Goal: Task Accomplishment & Management: Complete application form

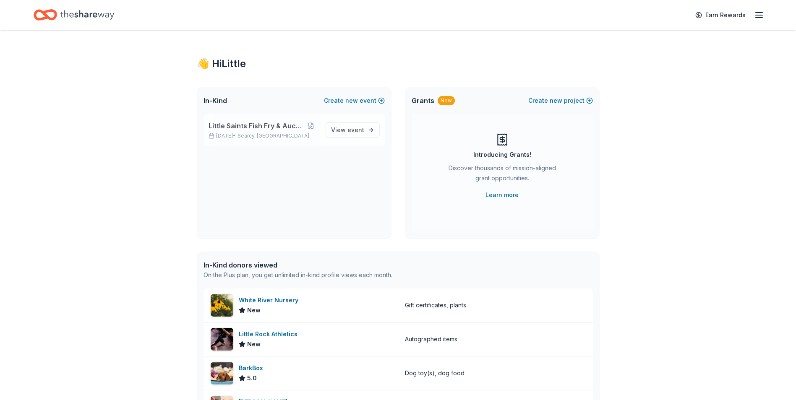
click at [258, 126] on span "Little Saints Fish Fry & Auction" at bounding box center [256, 126] width 94 height 10
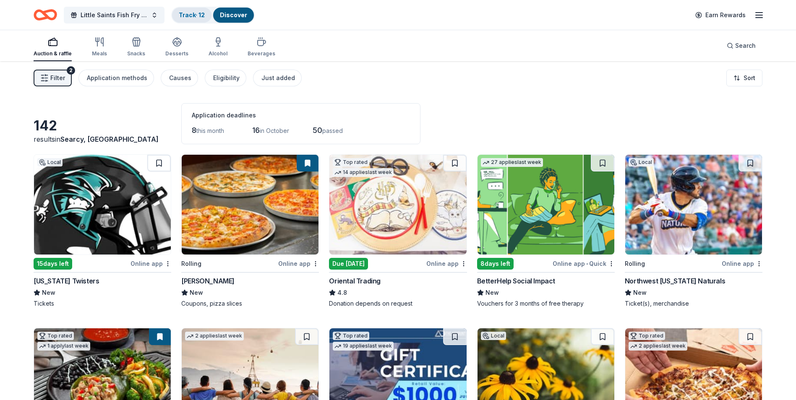
click at [198, 15] on link "Track · 12" at bounding box center [192, 14] width 26 height 7
click at [233, 13] on link "Discover" at bounding box center [233, 14] width 27 height 7
drag, startPoint x: 199, startPoint y: 16, endPoint x: 195, endPoint y: 16, distance: 4.6
click at [198, 16] on div "Track · 12" at bounding box center [191, 15] width 39 height 15
click at [176, 14] on div "Track · 12" at bounding box center [191, 15] width 39 height 15
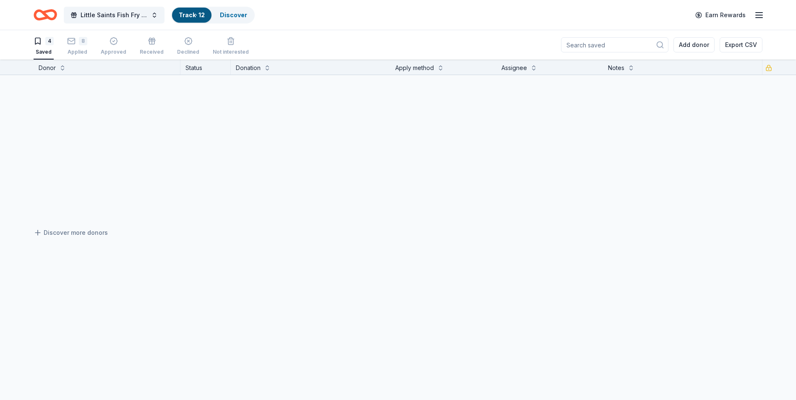
click at [195, 16] on link "Track · 12" at bounding box center [192, 14] width 26 height 7
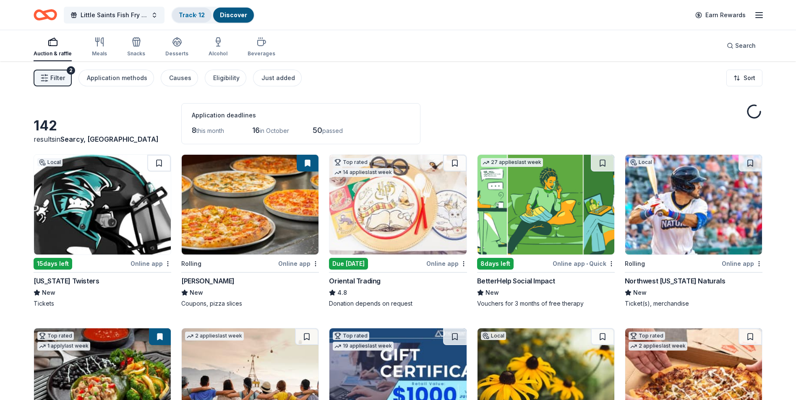
click at [196, 15] on link "Track · 12" at bounding box center [192, 14] width 26 height 7
click at [200, 14] on link "Track · 12" at bounding box center [192, 14] width 26 height 7
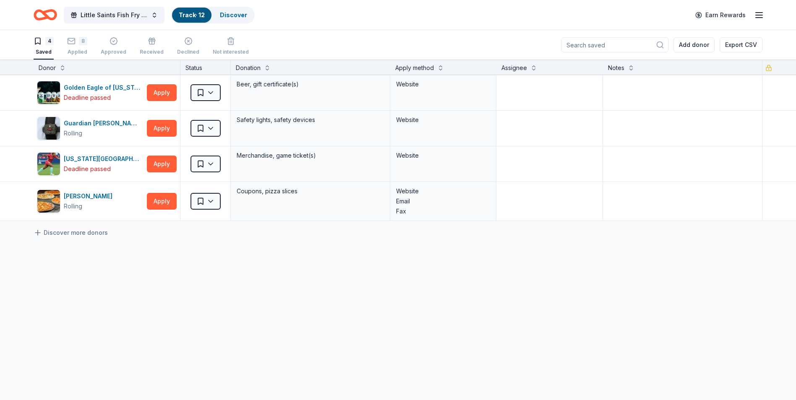
click at [207, 12] on div "Track · 12" at bounding box center [191, 15] width 39 height 15
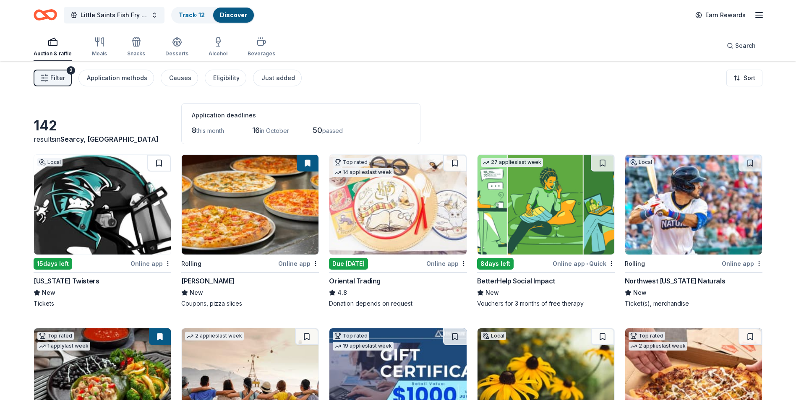
click at [55, 78] on span "Filter" at bounding box center [57, 78] width 15 height 10
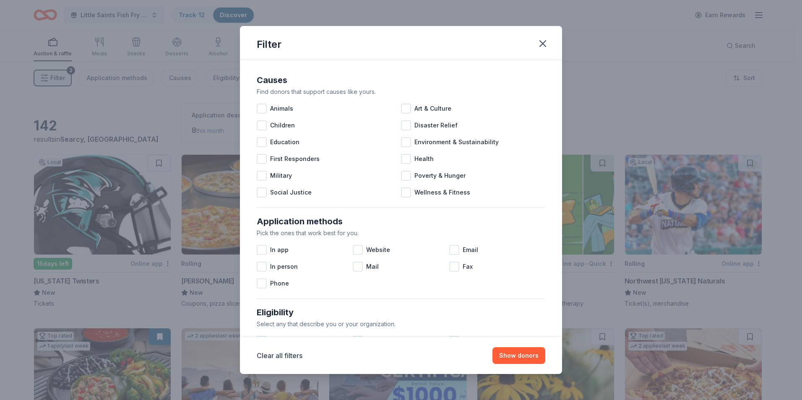
click at [406, 8] on div "Filter Causes Find donors that support causes like yours. Animals Art & Culture…" at bounding box center [401, 200] width 802 height 400
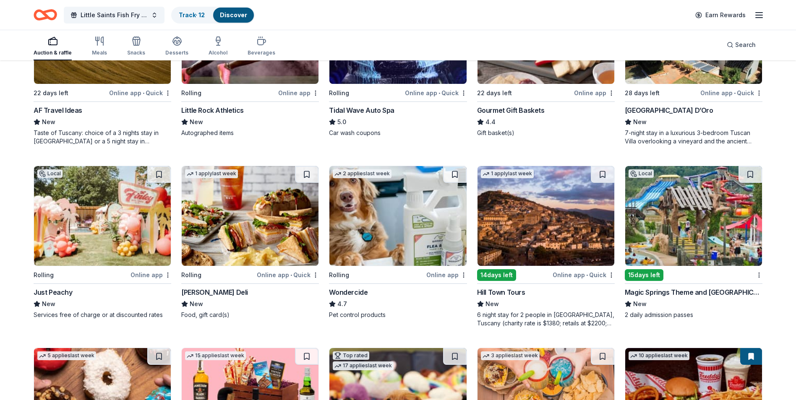
scroll to position [731, 0]
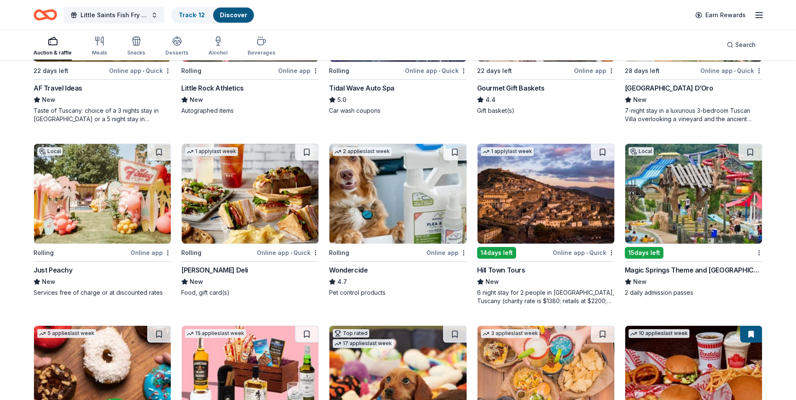
click at [276, 254] on div "Online app • Quick" at bounding box center [288, 253] width 62 height 10
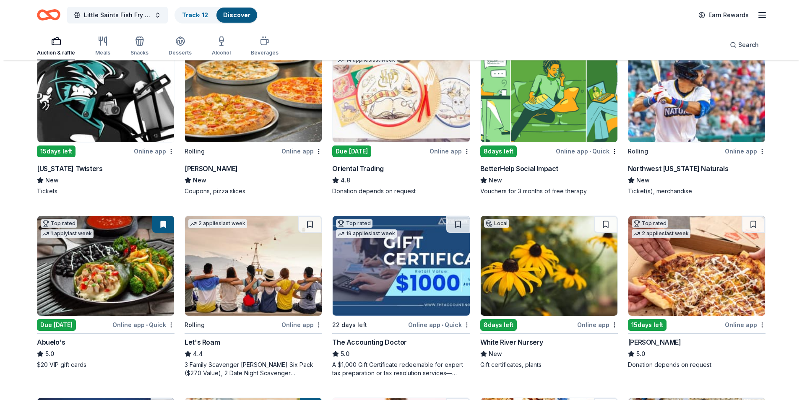
scroll to position [0, 0]
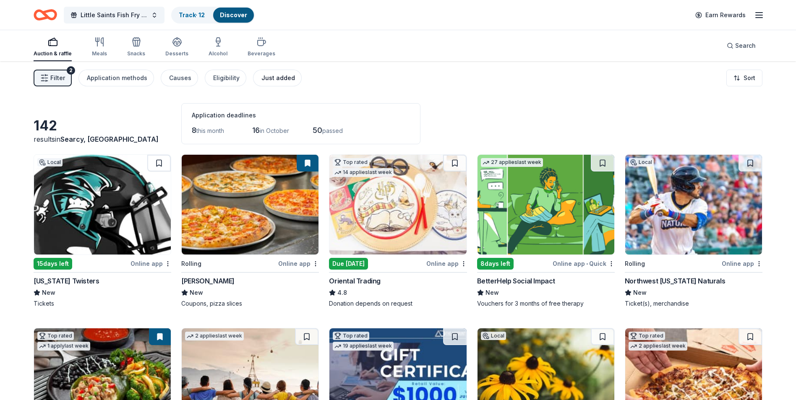
click at [274, 81] on div "Just added" at bounding box center [278, 78] width 34 height 10
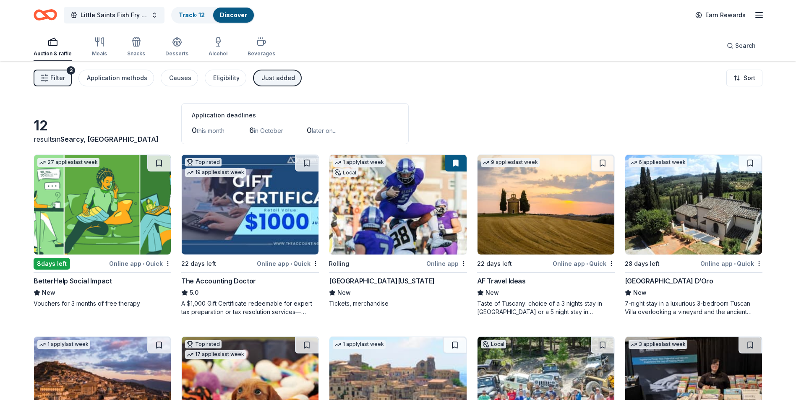
click at [52, 83] on button "Filter 3" at bounding box center [53, 78] width 38 height 17
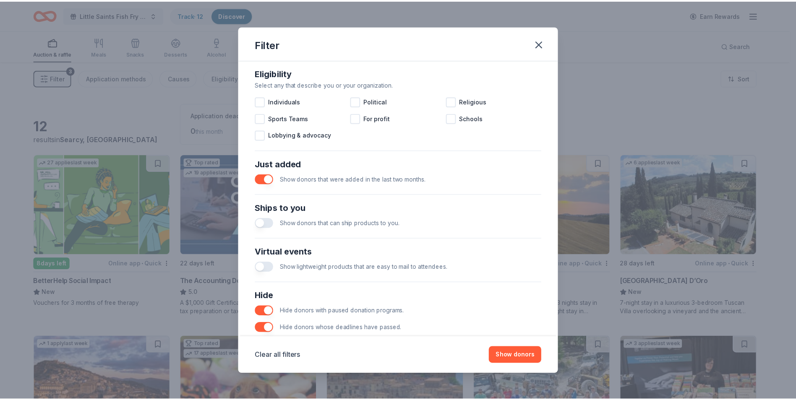
scroll to position [276, 0]
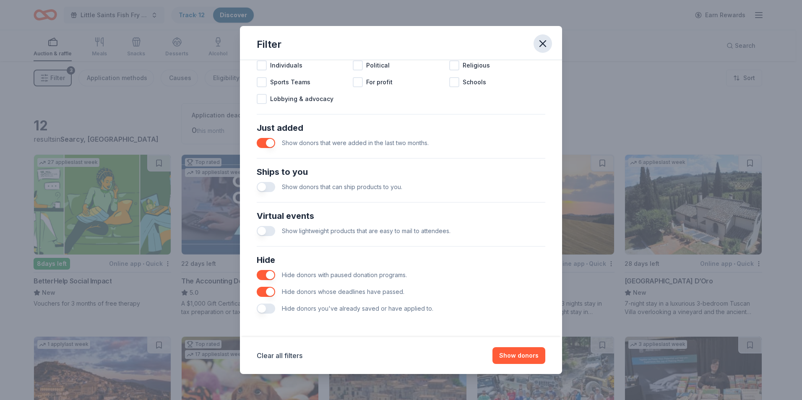
click at [545, 47] on icon "button" at bounding box center [543, 44] width 6 height 6
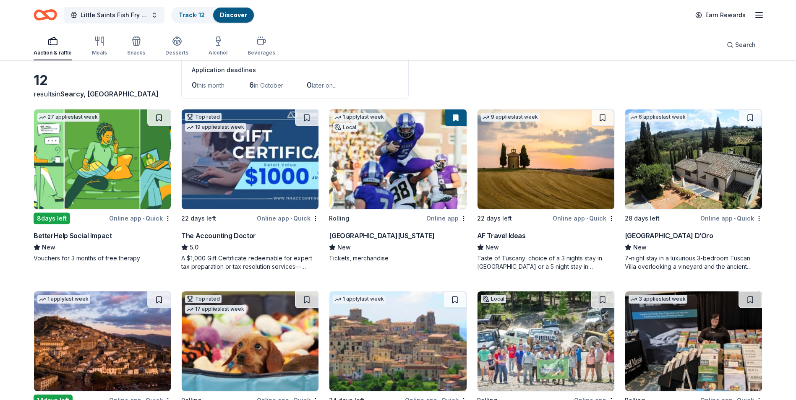
scroll to position [0, 0]
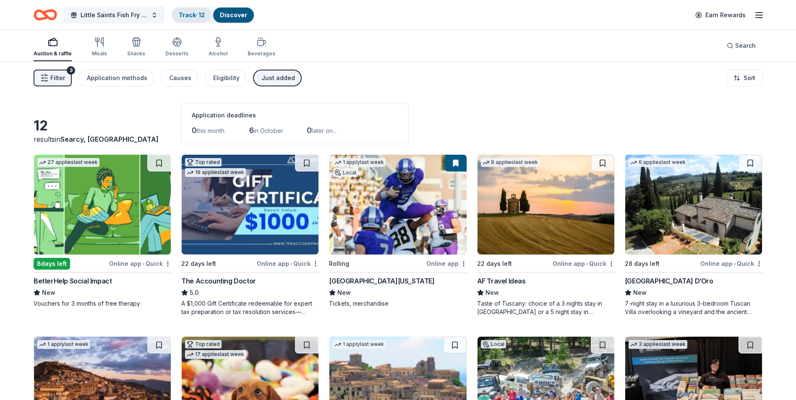
click at [193, 17] on link "Track · 12" at bounding box center [192, 14] width 26 height 7
click at [191, 18] on link "Track · 12" at bounding box center [192, 14] width 26 height 7
click at [188, 14] on link "Track · 12" at bounding box center [192, 14] width 26 height 7
click at [189, 9] on div "Track · 12" at bounding box center [191, 15] width 39 height 15
click at [179, 10] on div "Track · 12" at bounding box center [191, 15] width 39 height 15
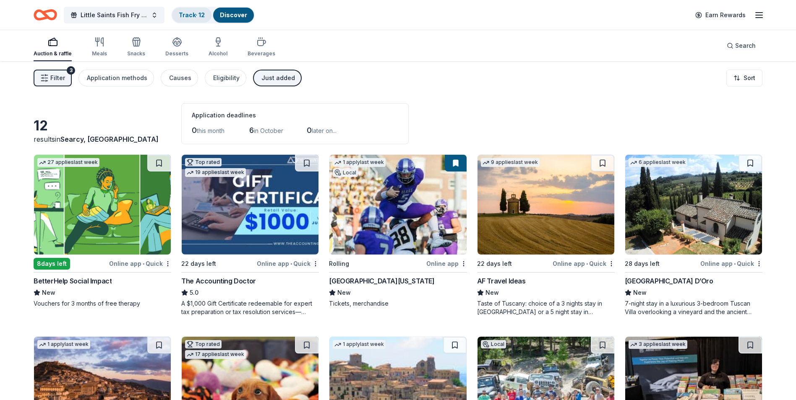
click at [178, 17] on div "Track · 12" at bounding box center [191, 15] width 39 height 15
click at [208, 19] on div "Track · 12" at bounding box center [191, 15] width 39 height 15
click at [207, 13] on div "Track · 12" at bounding box center [191, 15] width 39 height 15
click at [193, 17] on link "Track · 12" at bounding box center [192, 14] width 26 height 7
click at [116, 78] on div "Application methods" at bounding box center [117, 78] width 60 height 10
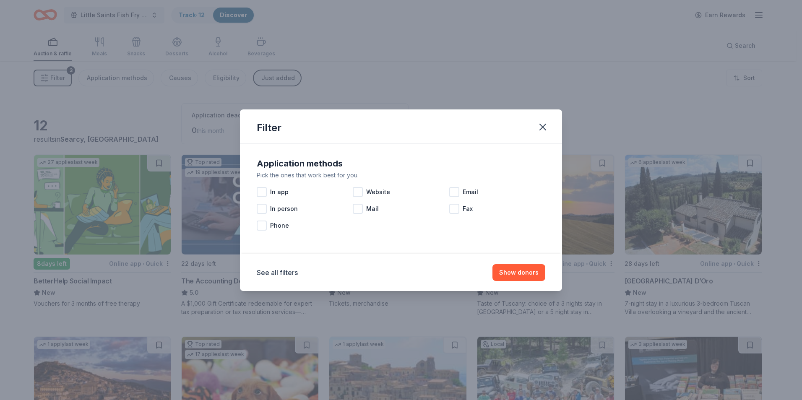
click at [103, 73] on div "Filter Application methods Pick the ones that work best for you. In app Website…" at bounding box center [401, 200] width 802 height 400
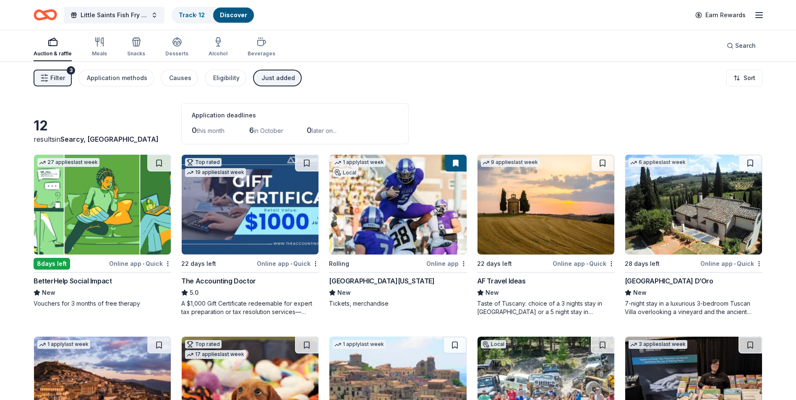
click at [55, 85] on button "Filter 3" at bounding box center [53, 78] width 38 height 17
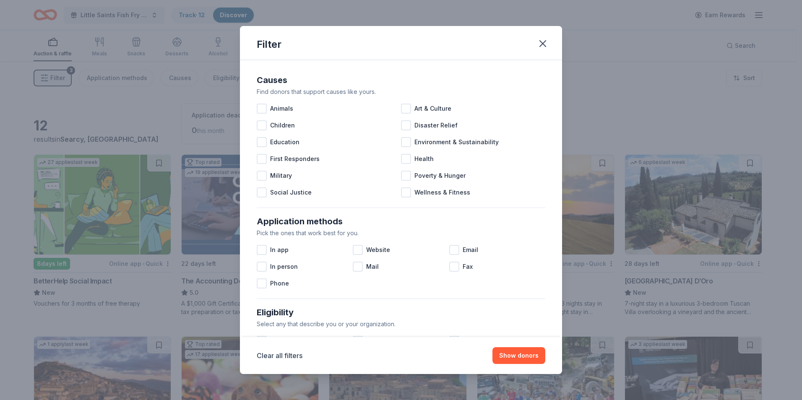
click at [535, 36] on div "Filter" at bounding box center [401, 43] width 322 height 34
click at [540, 42] on icon "button" at bounding box center [543, 44] width 12 height 12
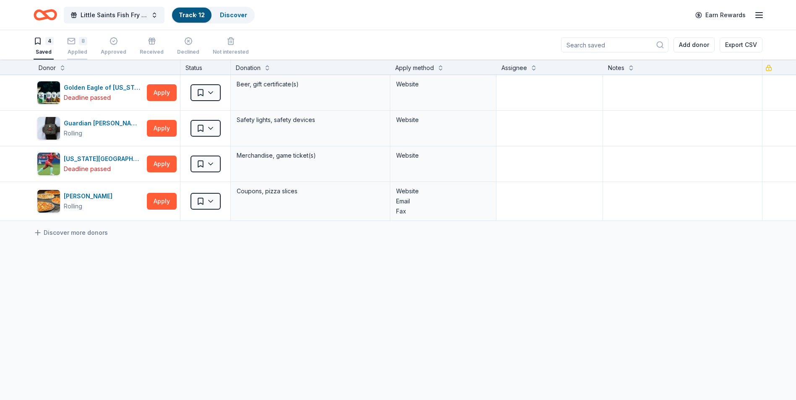
click at [72, 48] on div "8 Applied" at bounding box center [77, 46] width 20 height 18
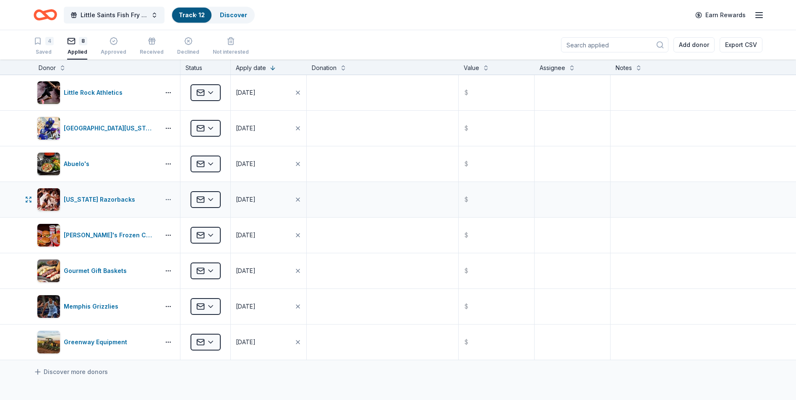
click at [168, 202] on button "button" at bounding box center [168, 199] width 17 height 7
click at [169, 199] on button "button" at bounding box center [168, 199] width 17 height 7
click at [52, 198] on img "button" at bounding box center [48, 199] width 23 height 23
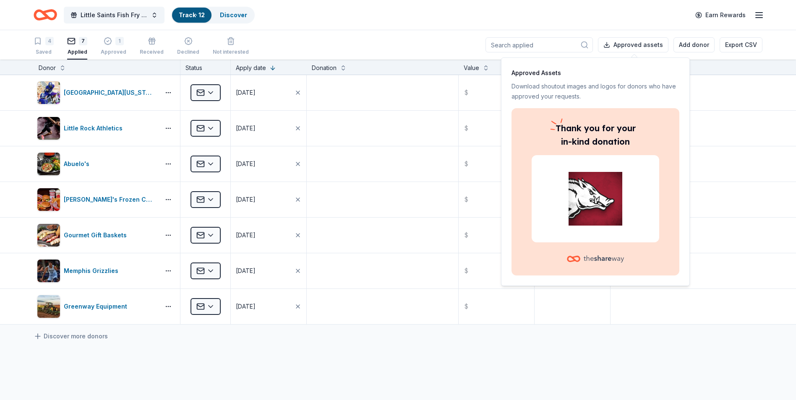
click at [679, 350] on div "University of Central Arkansas Applied 09/24/2025 $ Little Rock Athletics Appli…" at bounding box center [398, 278] width 796 height 407
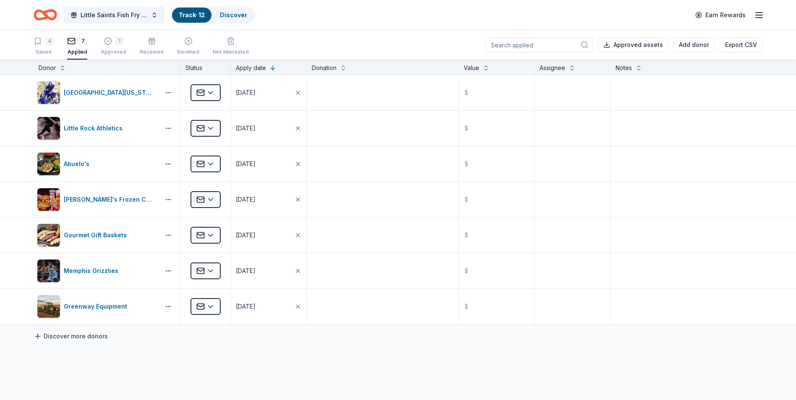
click at [80, 336] on link "Discover more donors" at bounding box center [71, 336] width 74 height 10
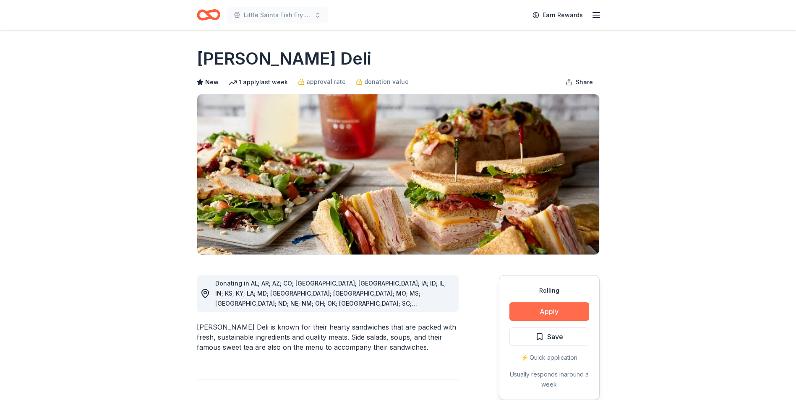
click at [540, 308] on button "Apply" at bounding box center [549, 312] width 80 height 18
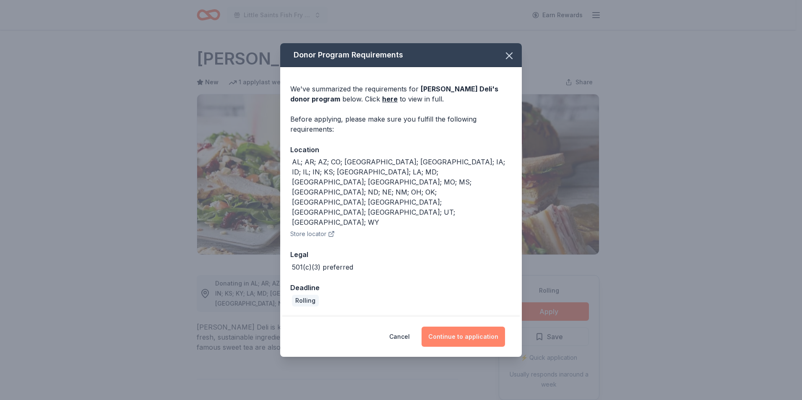
click at [468, 327] on button "Continue to application" at bounding box center [463, 337] width 83 height 20
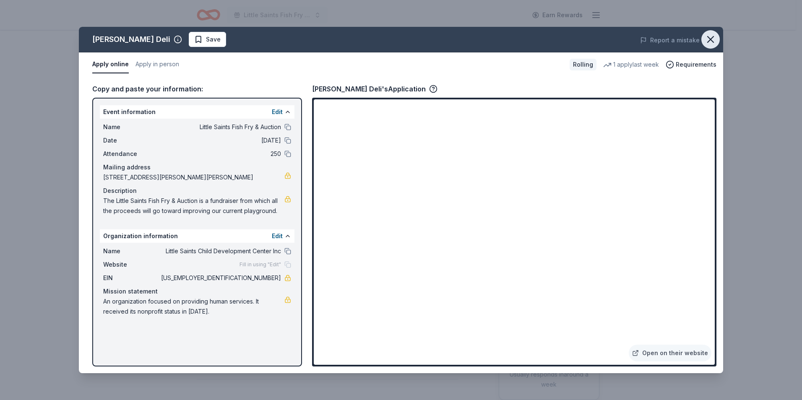
click at [707, 38] on icon "button" at bounding box center [711, 40] width 12 height 12
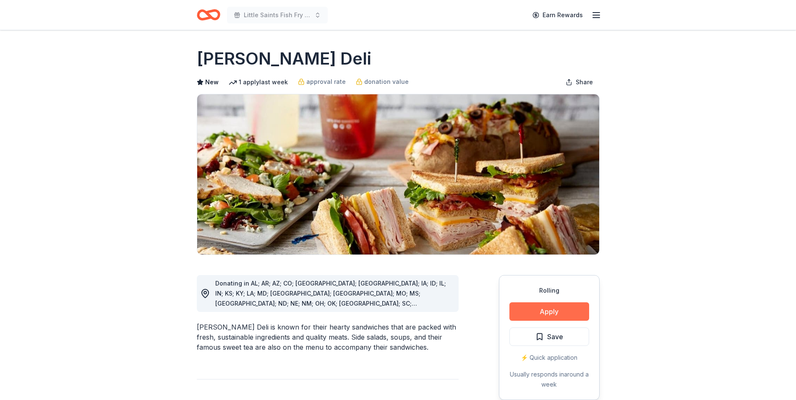
click at [553, 311] on button "Apply" at bounding box center [549, 312] width 80 height 18
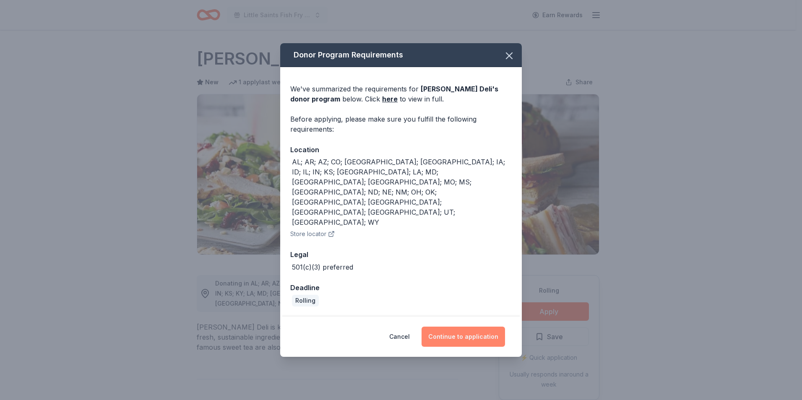
click at [451, 327] on button "Continue to application" at bounding box center [463, 337] width 83 height 20
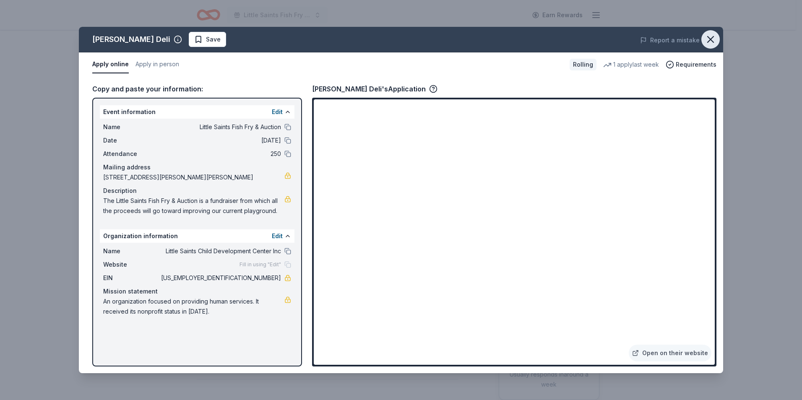
click at [714, 37] on icon "button" at bounding box center [711, 40] width 6 height 6
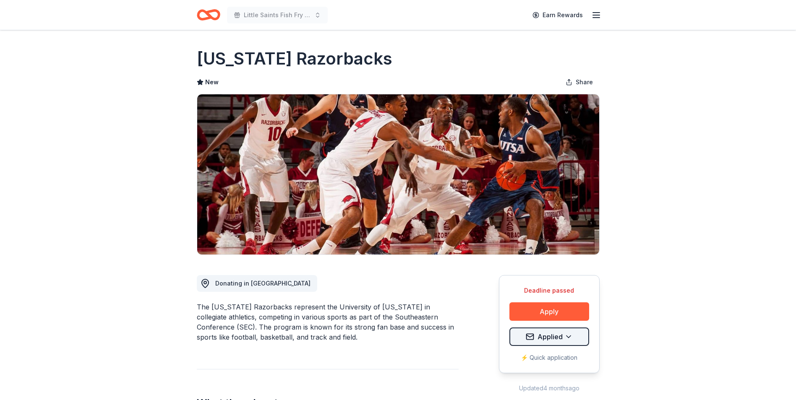
click at [566, 335] on html "Little Saints Fish Fry & Auction Earn Rewards Deadline passed Share [US_STATE] …" at bounding box center [398, 200] width 796 height 400
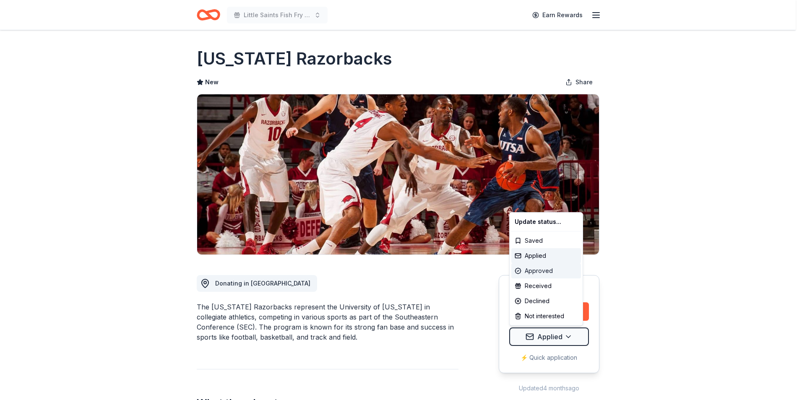
click at [531, 269] on div "Approved" at bounding box center [546, 270] width 70 height 15
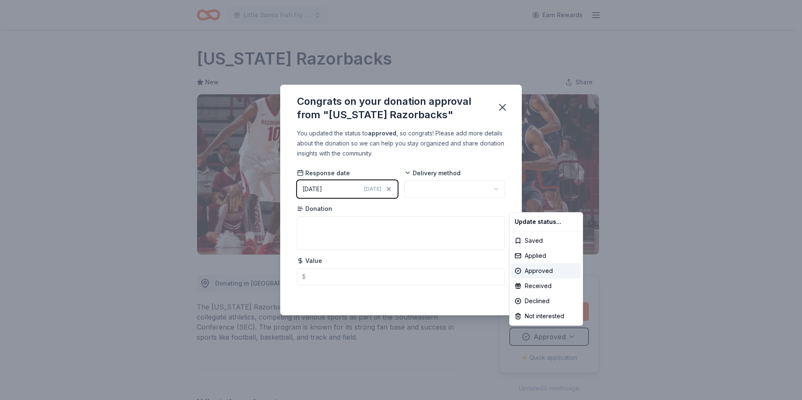
click at [425, 188] on html "Little Saints Fish Fry & Auction Earn Rewards Deadline passed Share [US_STATE] …" at bounding box center [401, 200] width 802 height 400
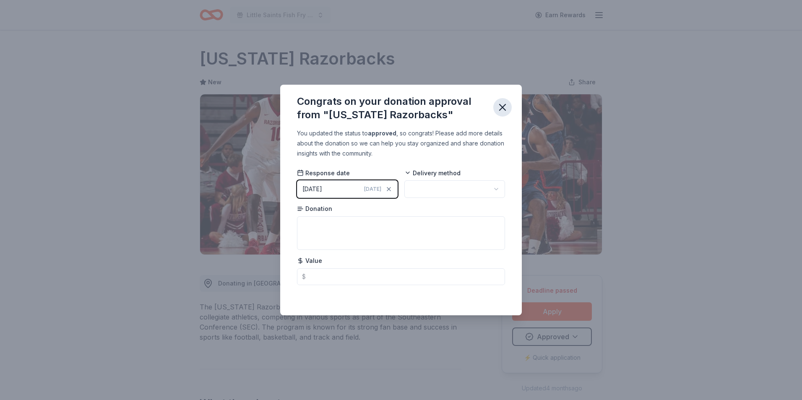
click at [505, 106] on icon "button" at bounding box center [503, 107] width 6 height 6
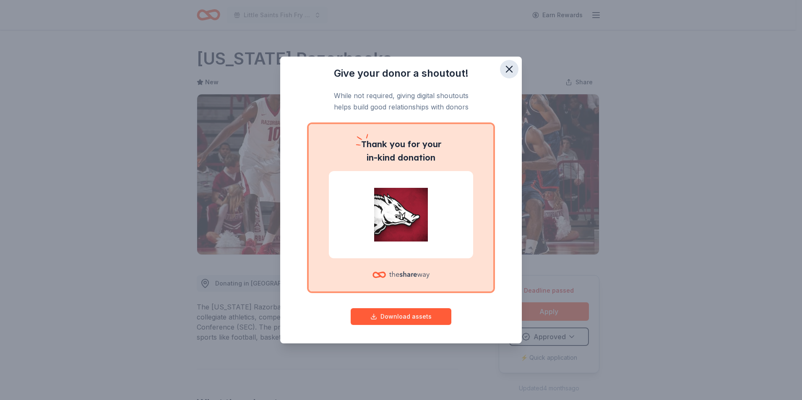
click at [507, 70] on icon "button" at bounding box center [509, 69] width 12 height 12
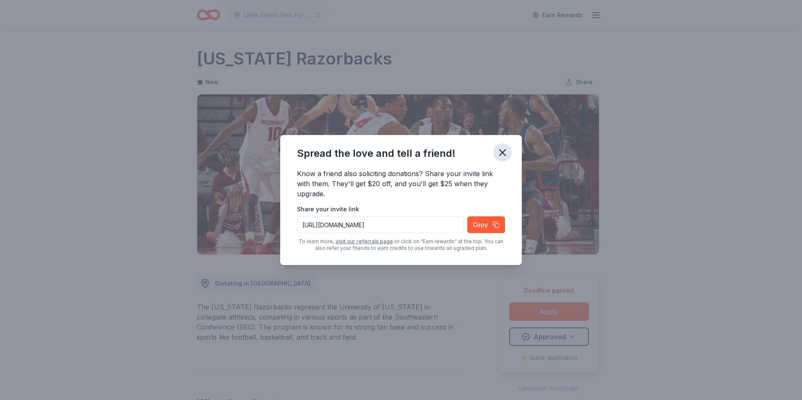
click at [502, 152] on icon "button" at bounding box center [503, 153] width 6 height 6
